Goal: Information Seeking & Learning: Learn about a topic

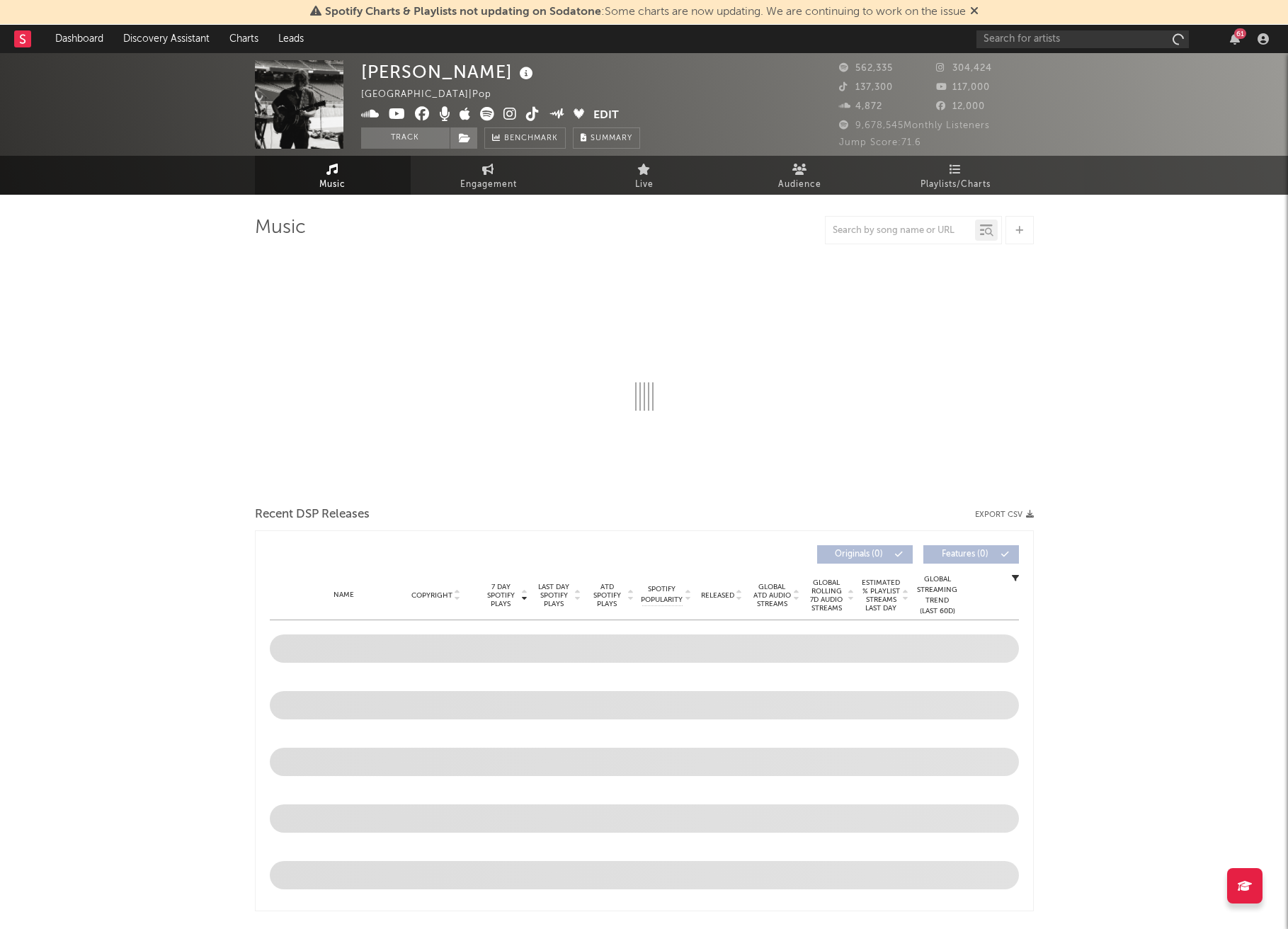
select select "6m"
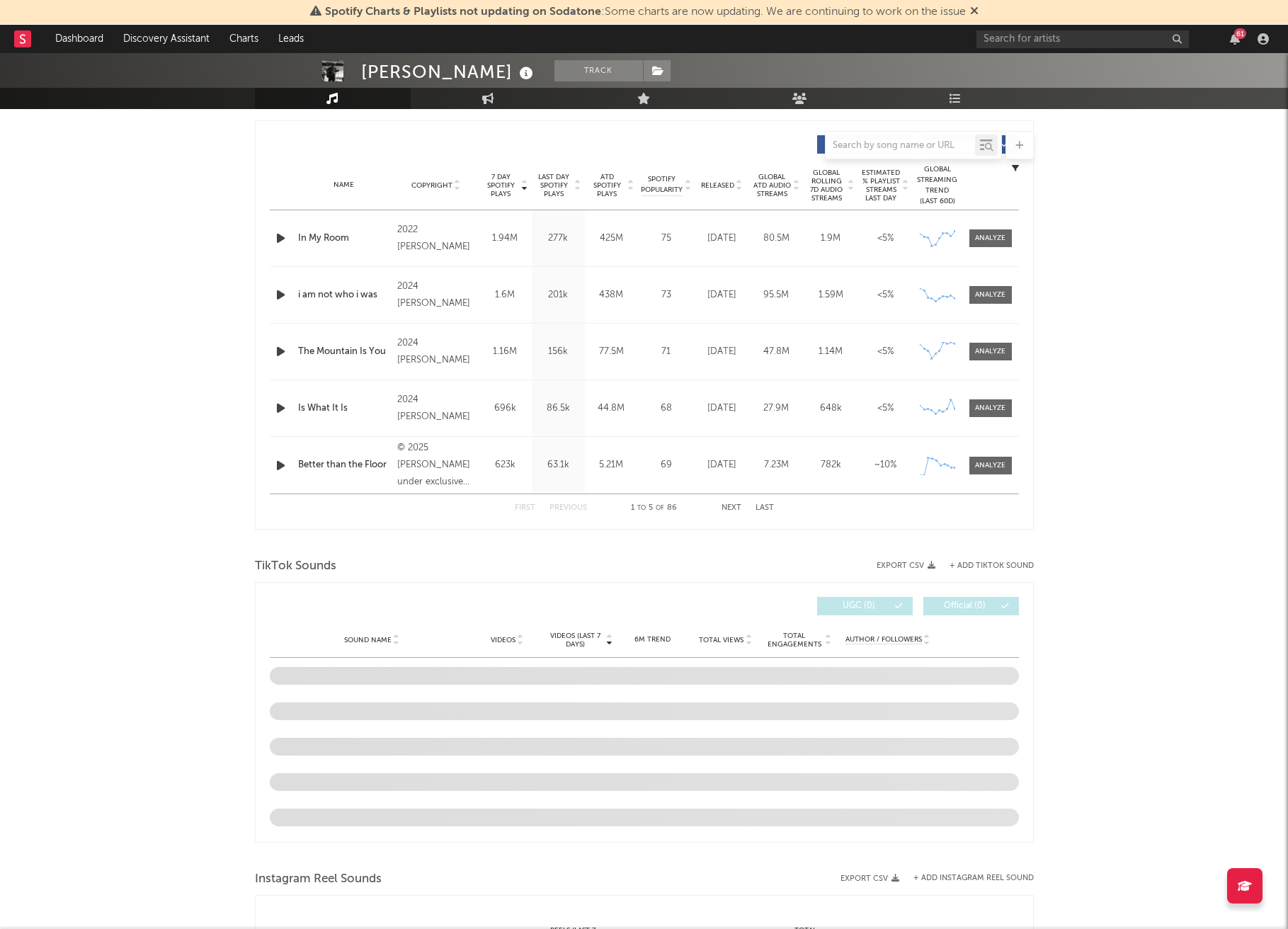
scroll to position [552, 0]
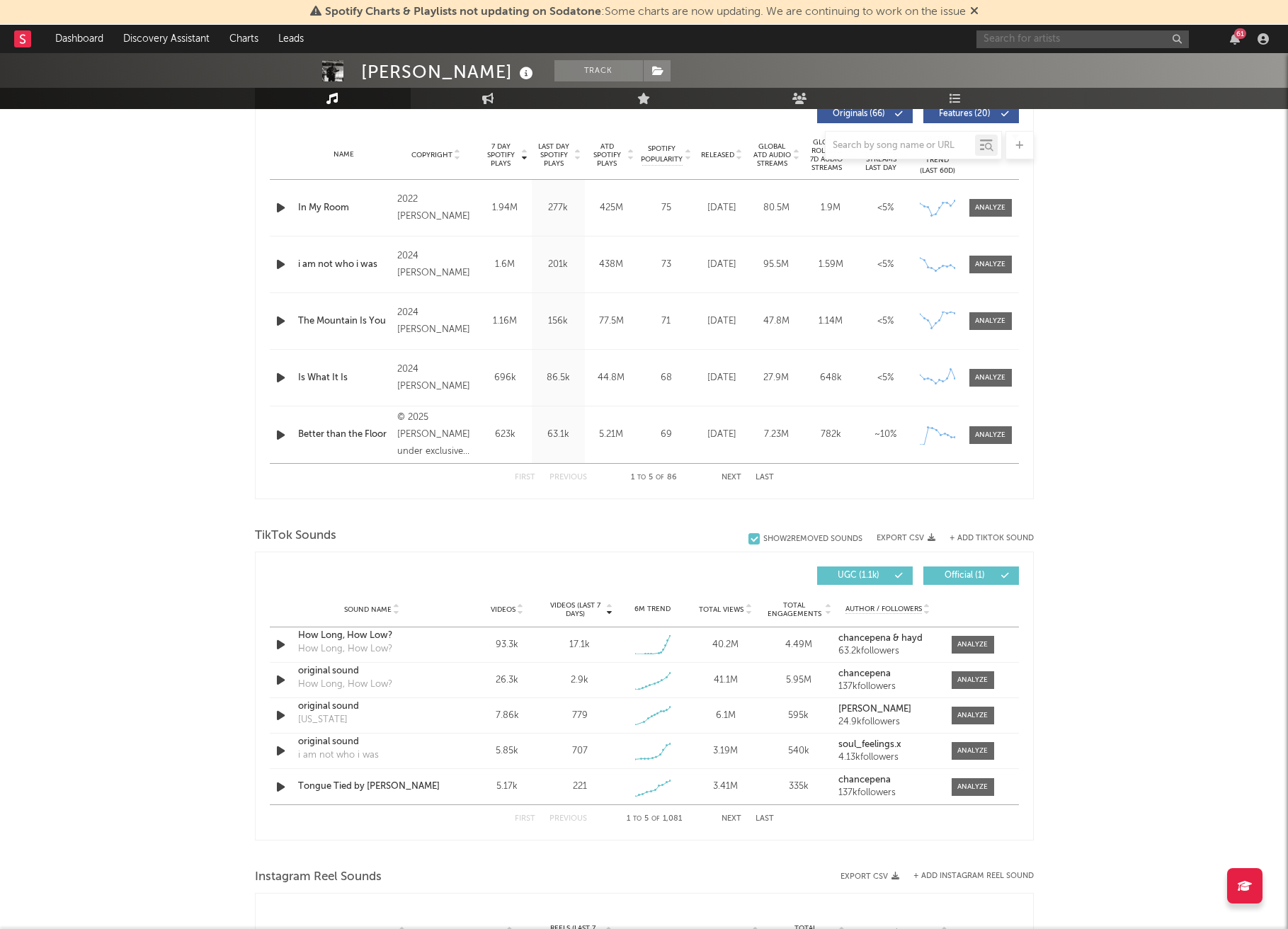
click at [1052, 32] on input "text" at bounding box center [1082, 39] width 212 height 18
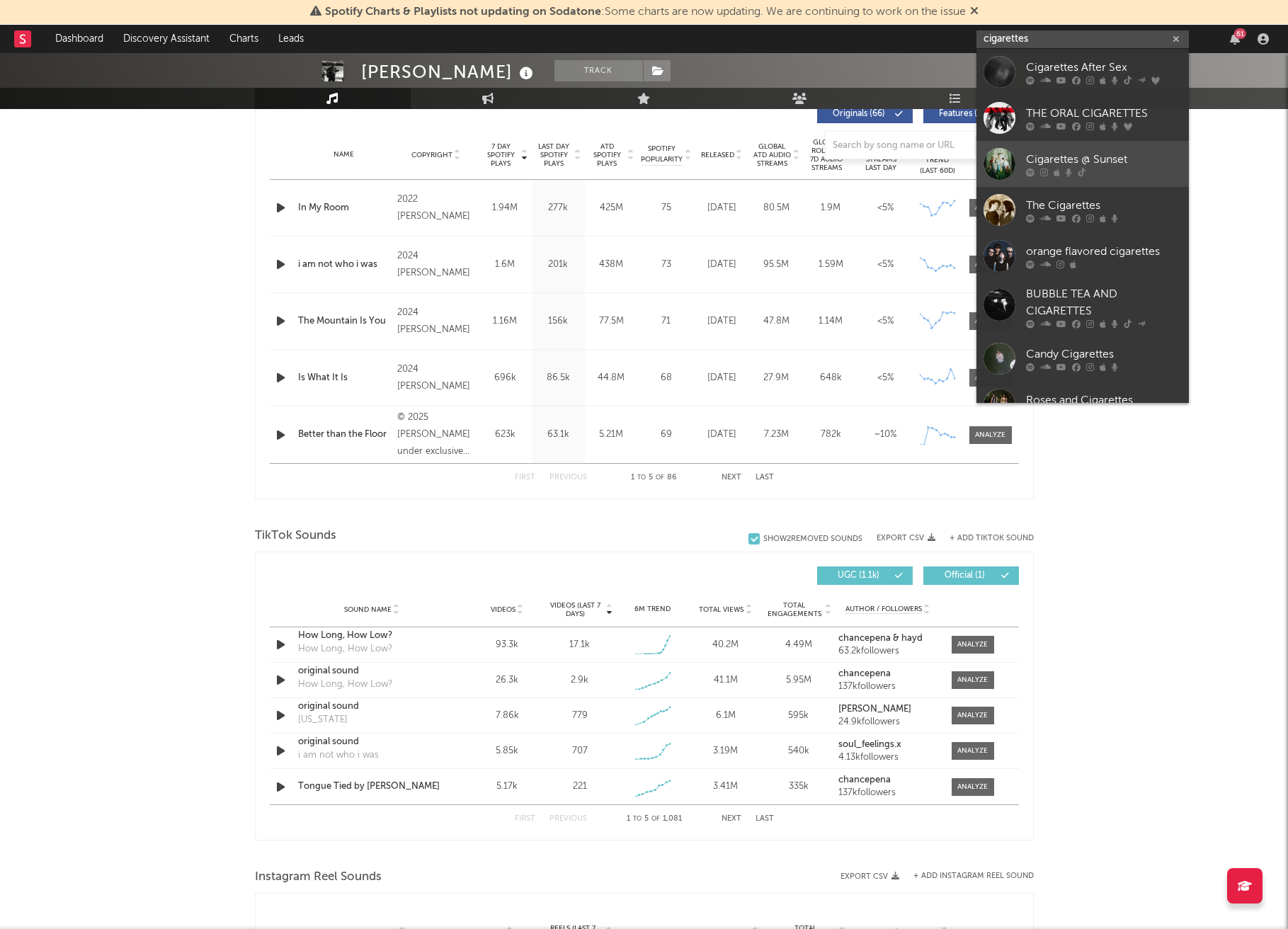
type input "cigarettes"
click at [1079, 154] on div "Cigarettes @ Sunset" at bounding box center [1104, 159] width 156 height 17
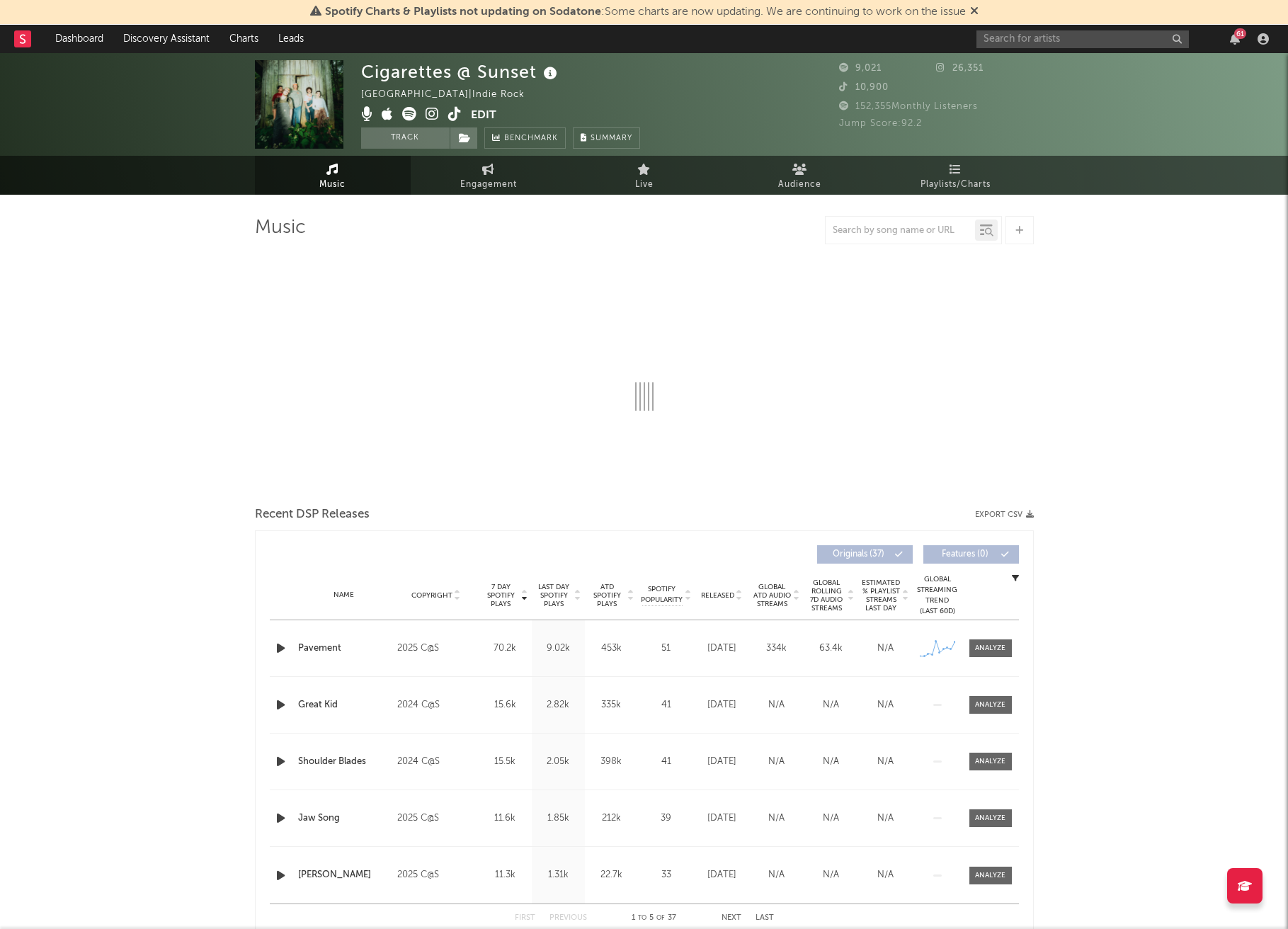
select select "1w"
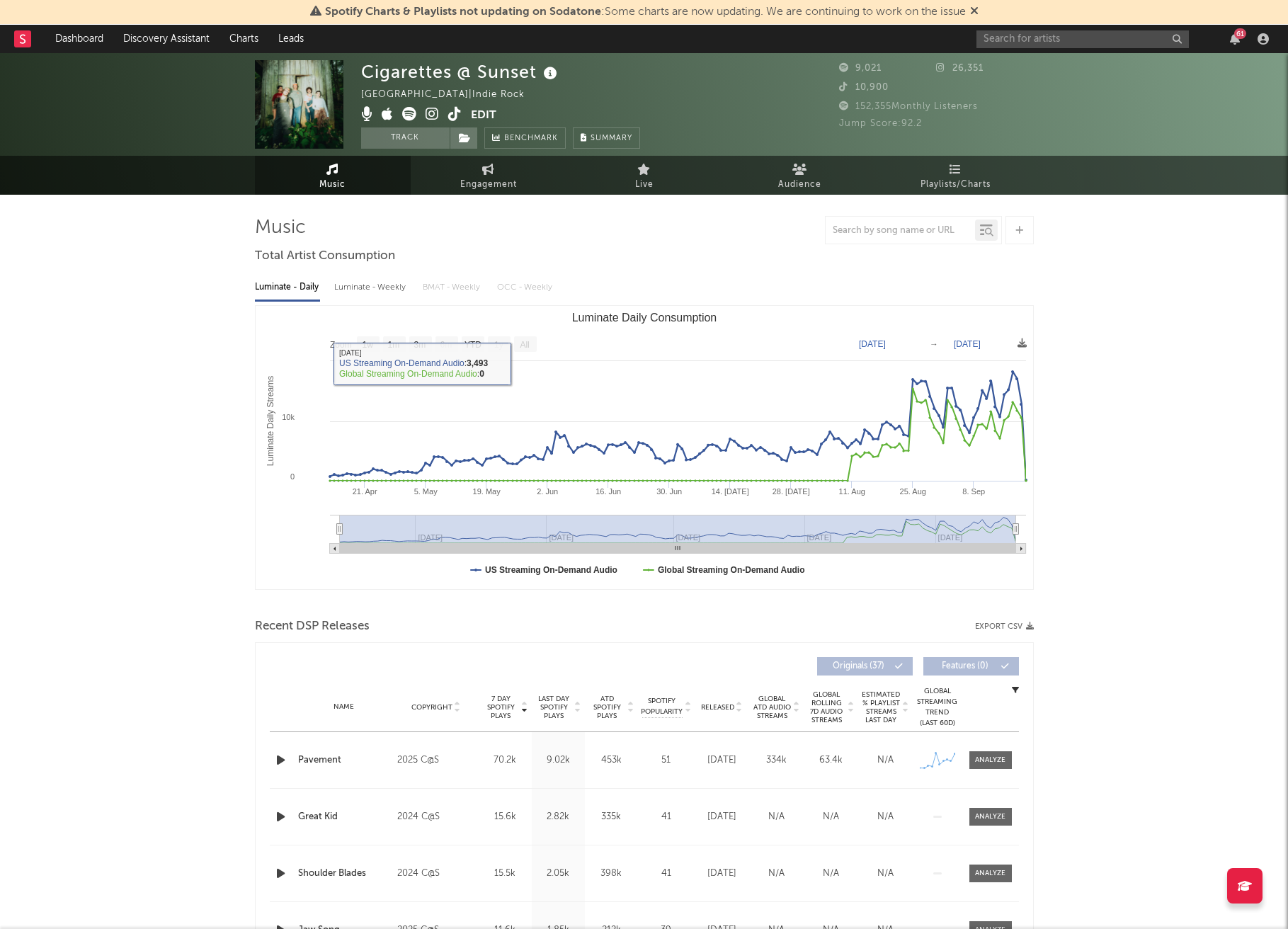
click at [367, 289] on div "Luminate - Weekly" at bounding box center [372, 287] width 74 height 24
select select "6m"
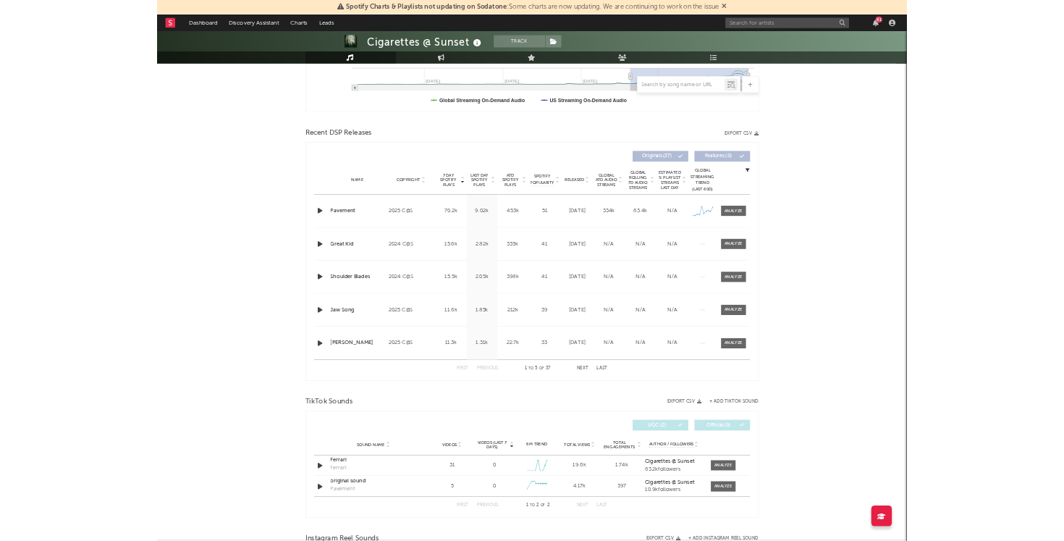
scroll to position [406, 0]
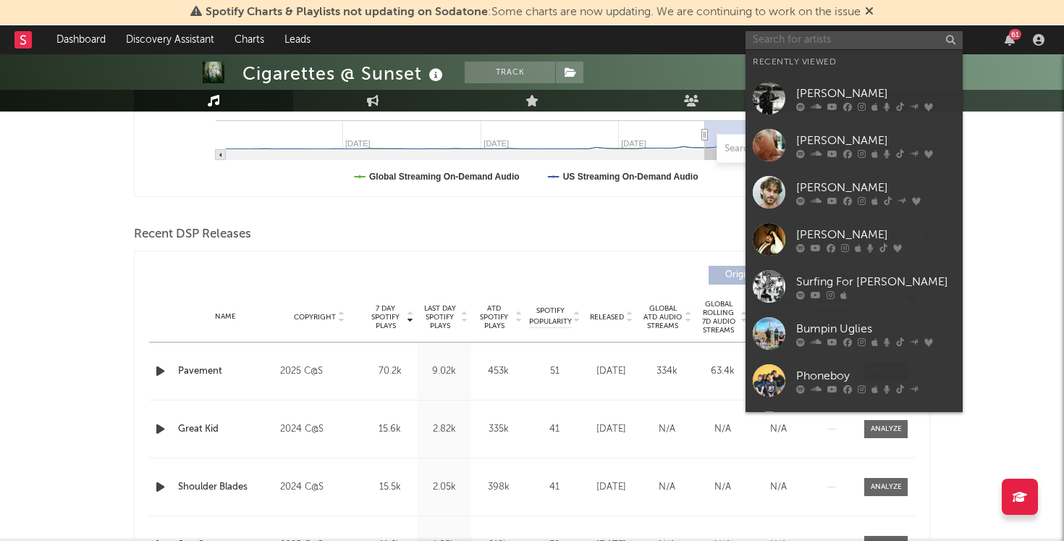
click at [827, 42] on input "text" at bounding box center [853, 40] width 217 height 18
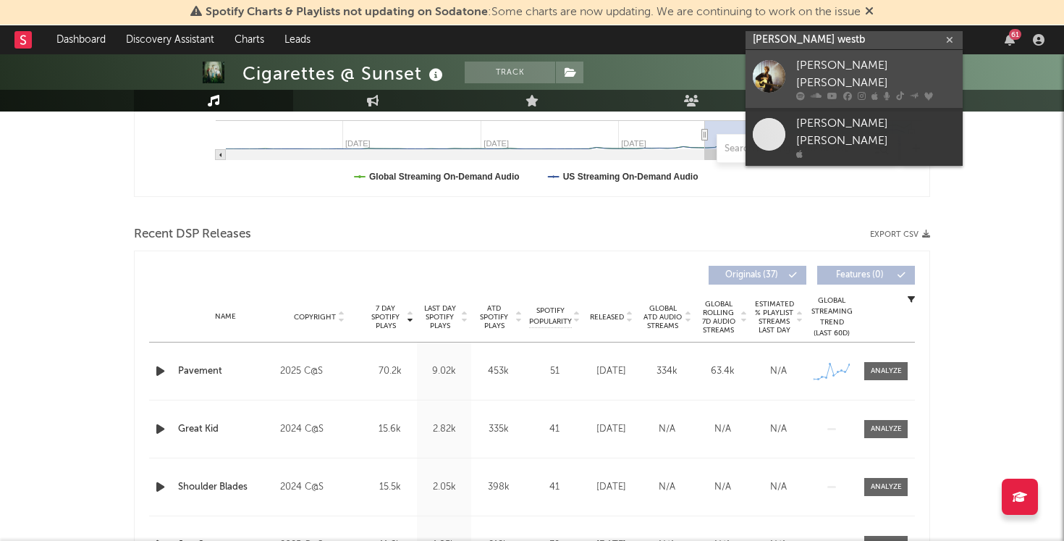
type input "[PERSON_NAME] westb"
click at [847, 62] on div "[PERSON_NAME] [PERSON_NAME]" at bounding box center [875, 74] width 159 height 35
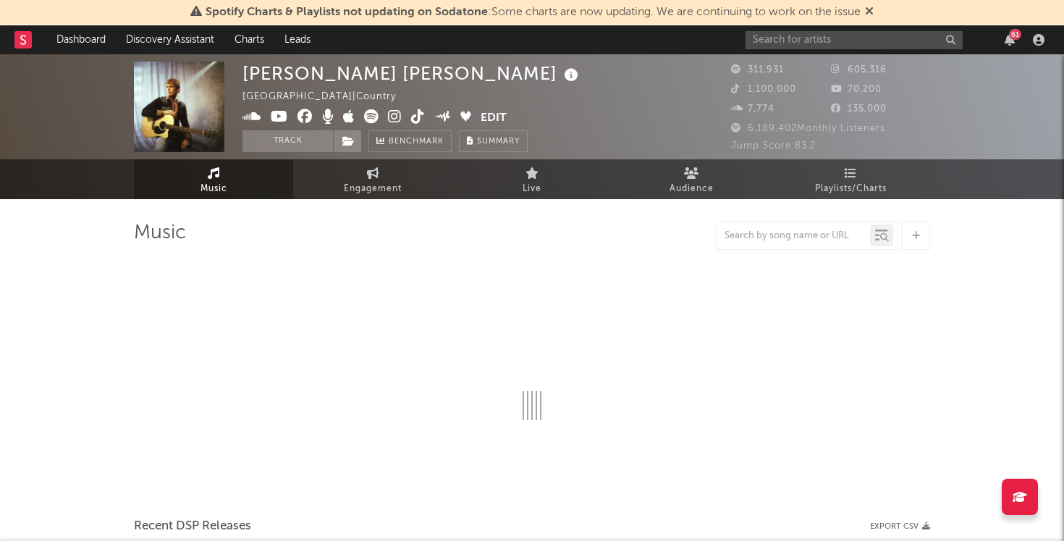
select select "6m"
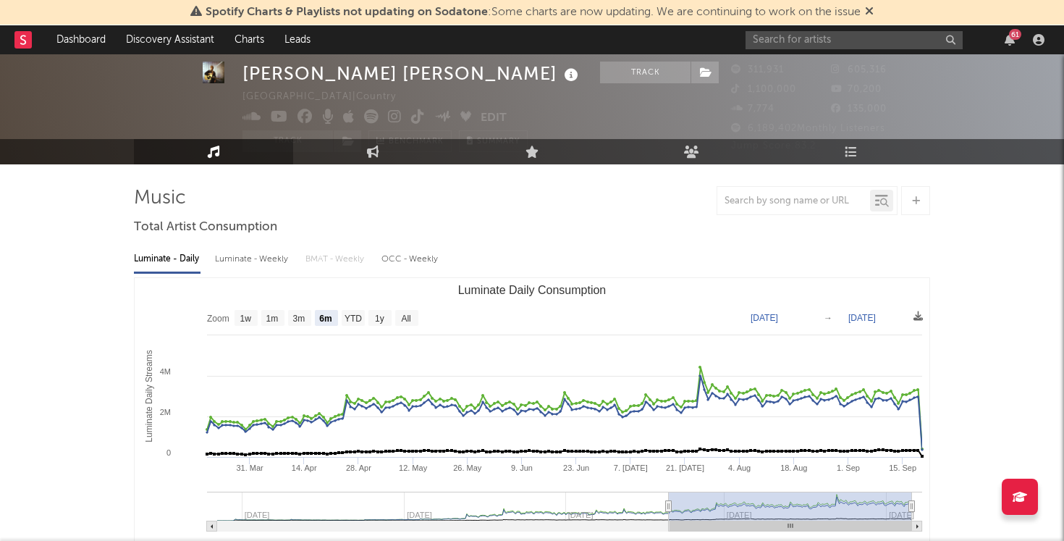
scroll to position [35, 0]
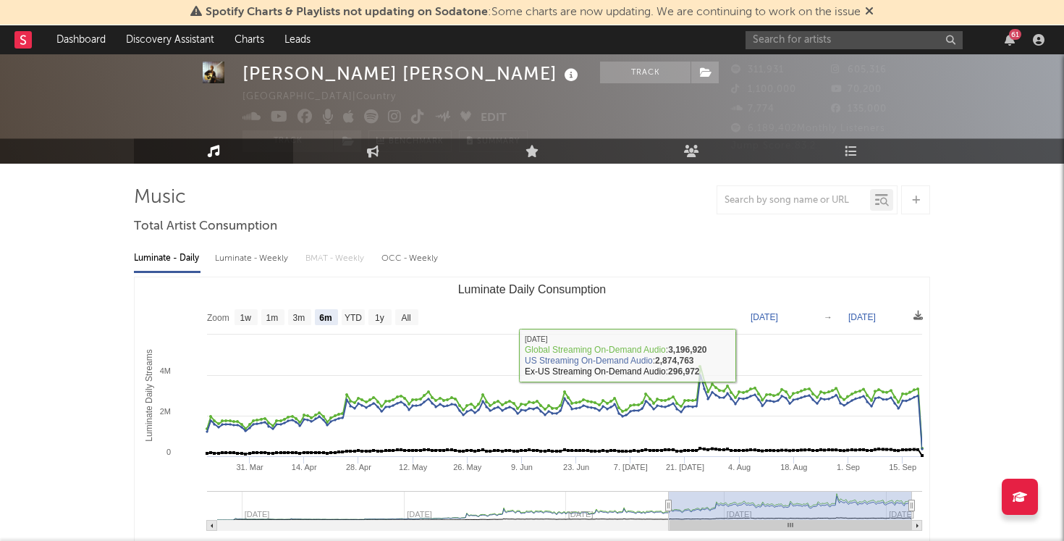
click at [269, 259] on div "Luminate - Weekly" at bounding box center [253, 258] width 76 height 25
select select "6m"
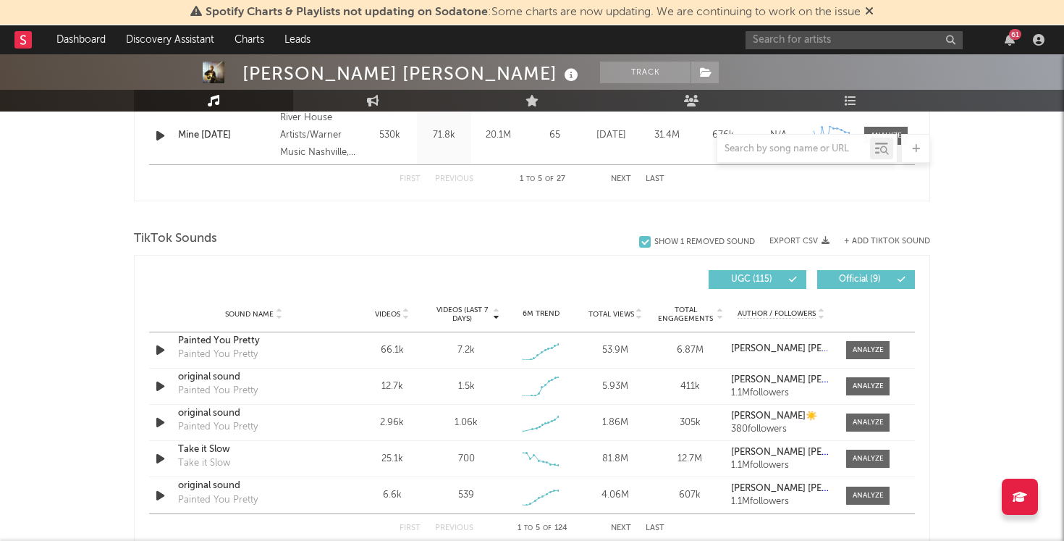
scroll to position [871, 0]
